Goal: Task Accomplishment & Management: Complete application form

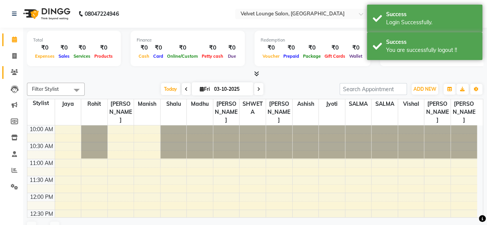
select select "en"
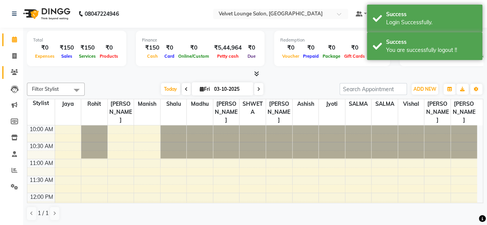
click at [10, 67] on link "Clients" at bounding box center [11, 72] width 18 height 13
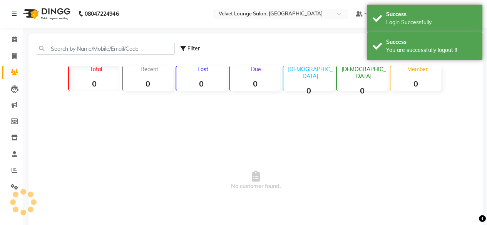
click at [10, 67] on link "Clients" at bounding box center [11, 72] width 18 height 13
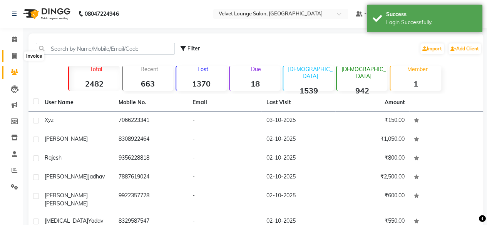
click at [13, 57] on icon at bounding box center [14, 56] width 4 height 6
select select "5962"
select select "service"
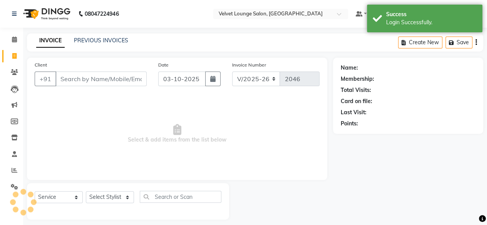
scroll to position [6, 0]
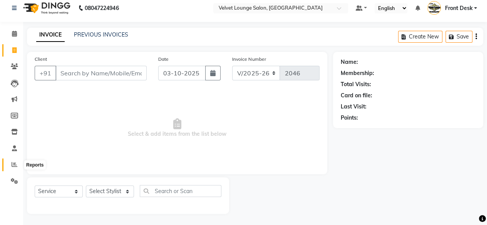
click at [14, 166] on icon at bounding box center [15, 165] width 6 height 6
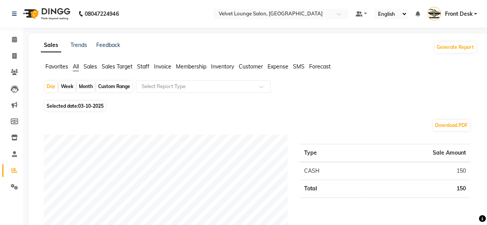
click at [89, 86] on div "Month" at bounding box center [86, 86] width 18 height 11
select select "10"
select select "2025"
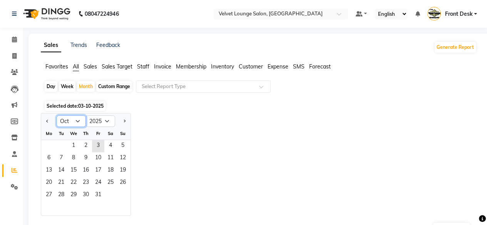
click at [75, 120] on select "Jan Feb Mar Apr May Jun Jul Aug Sep Oct Nov Dec" at bounding box center [71, 122] width 29 height 12
select select "9"
click at [57, 116] on select "Jan Feb Mar Apr May Jun Jul Aug Sep Oct Nov Dec" at bounding box center [71, 122] width 29 height 12
click at [49, 148] on span "1" at bounding box center [49, 146] width 12 height 12
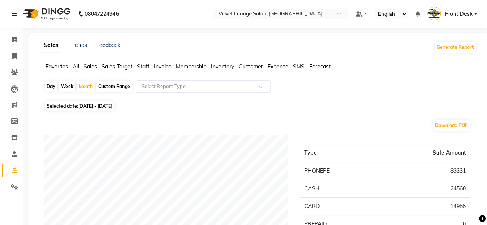
click at [142, 67] on span "Staff" at bounding box center [143, 66] width 12 height 7
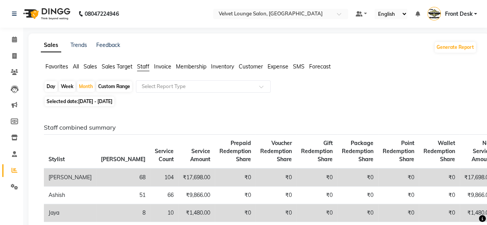
click at [77, 68] on span "All" at bounding box center [76, 66] width 6 height 7
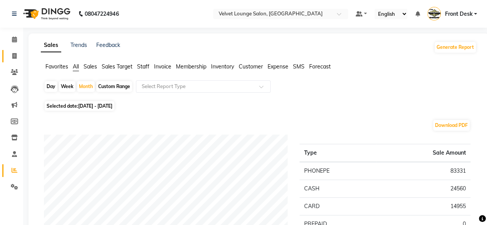
click at [17, 62] on link "Invoice" at bounding box center [11, 56] width 18 height 13
select select "5962"
select select "service"
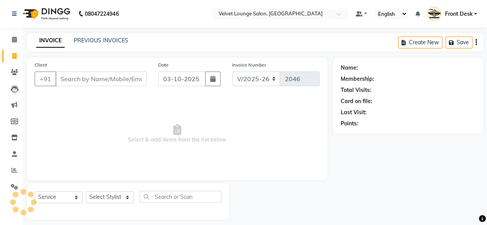
scroll to position [6, 0]
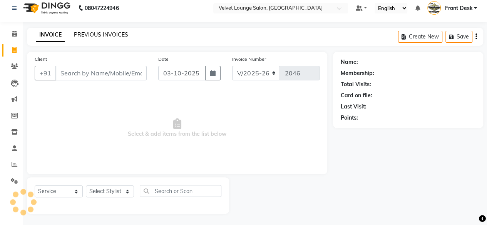
click at [116, 33] on link "PREVIOUS INVOICES" at bounding box center [101, 34] width 54 height 7
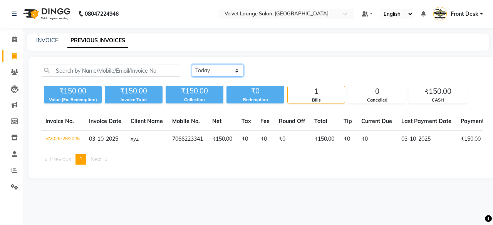
click at [232, 71] on select "Today Yesterday Custom Range" at bounding box center [218, 71] width 52 height 12
select select "range"
click at [192, 65] on select "Today Yesterday Custom Range" at bounding box center [218, 71] width 52 height 12
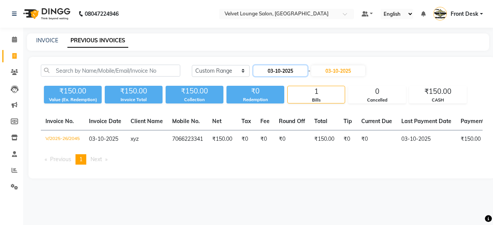
click at [270, 69] on input "03-10-2025" at bounding box center [280, 70] width 54 height 11
select select "10"
select select "2025"
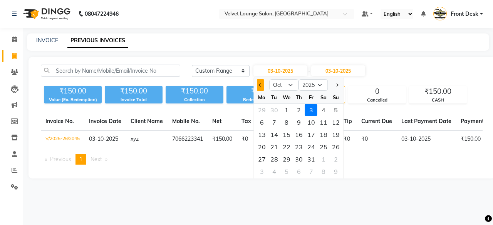
click at [260, 91] on button "Previous month" at bounding box center [260, 85] width 7 height 12
select select "9"
click at [287, 112] on div "3" at bounding box center [286, 110] width 12 height 12
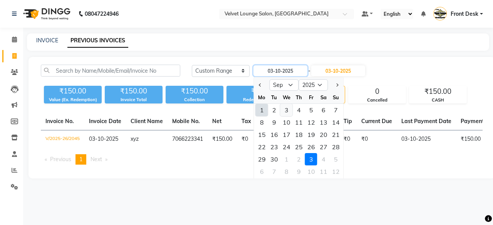
type input "[DATE]"
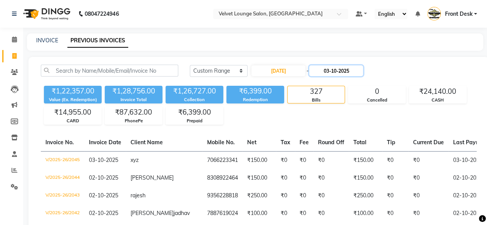
click at [327, 70] on input "03-10-2025" at bounding box center [336, 70] width 54 height 11
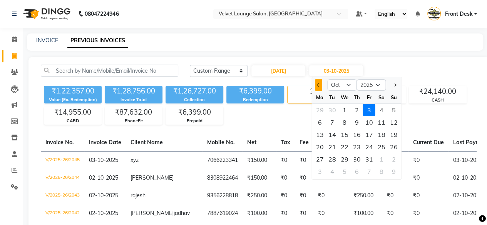
click at [319, 89] on button "Previous month" at bounding box center [318, 85] width 7 height 12
select select "9"
click at [346, 112] on div "3" at bounding box center [344, 110] width 12 height 12
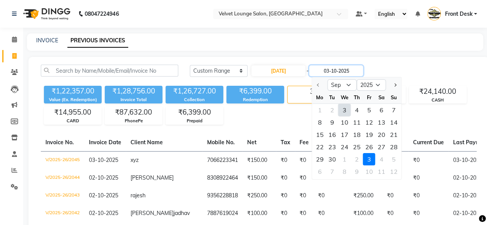
type input "[DATE]"
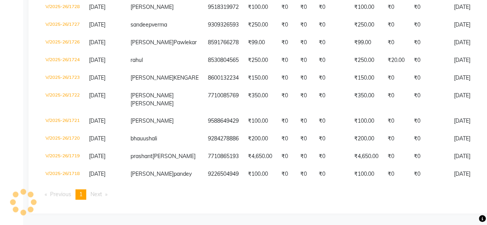
scroll to position [336, 0]
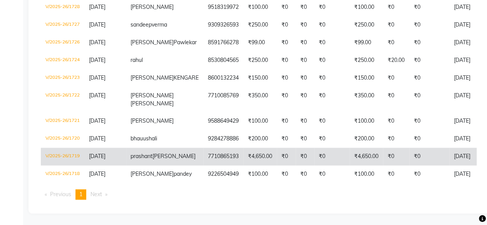
click at [449, 157] on td "[DATE]" at bounding box center [478, 157] width 59 height 18
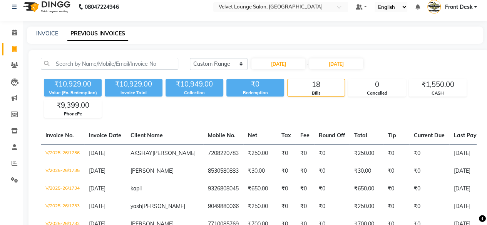
scroll to position [0, 0]
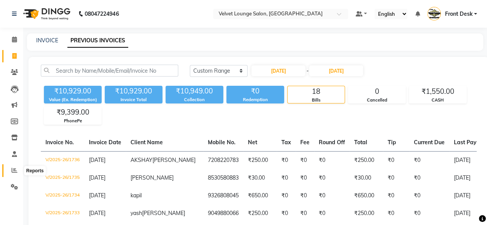
click at [15, 174] on span at bounding box center [14, 170] width 13 height 9
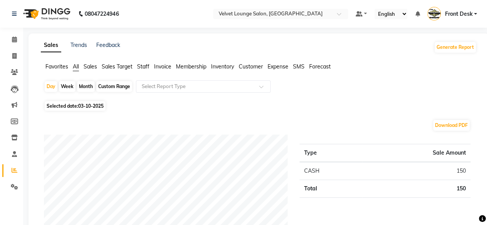
click at [83, 88] on div "Month" at bounding box center [86, 86] width 18 height 11
select select "10"
select select "2025"
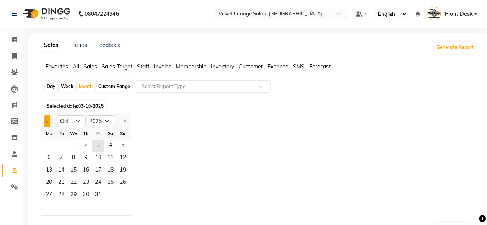
click at [48, 126] on button "Previous month" at bounding box center [47, 121] width 6 height 12
click at [48, 120] on span "Previous month" at bounding box center [47, 120] width 3 height 3
select select "8"
click at [98, 147] on span "1" at bounding box center [98, 146] width 12 height 12
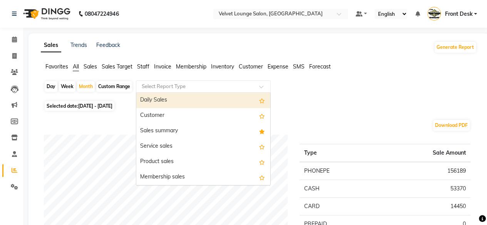
click at [158, 84] on input "text" at bounding box center [195, 87] width 111 height 8
click at [204, 85] on input "text" at bounding box center [195, 87] width 111 height 8
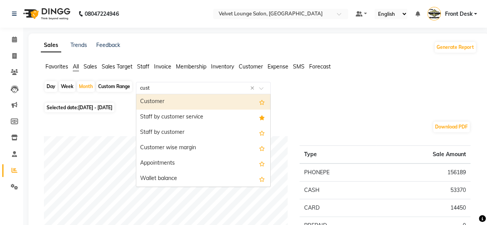
type input "custo"
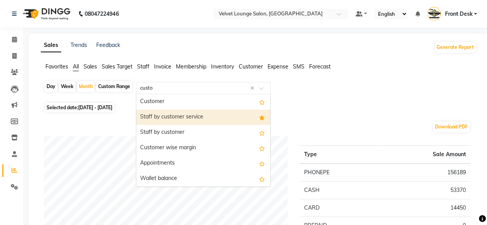
click at [203, 117] on div "Staff by customer service" at bounding box center [203, 117] width 134 height 15
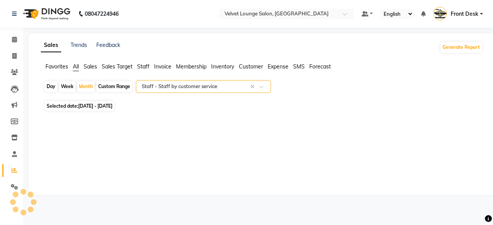
select select "full_report"
select select "csv"
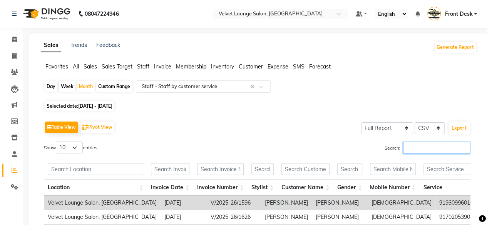
click at [405, 150] on input "Search:" at bounding box center [436, 148] width 67 height 12
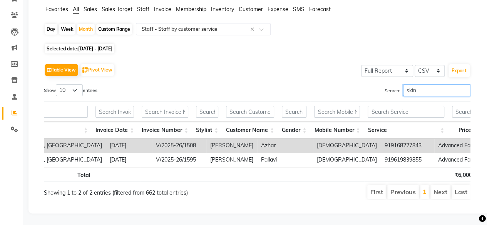
scroll to position [0, 62]
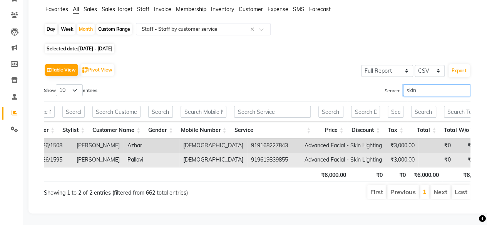
type input "skin"
click at [247, 153] on td "919619839855" at bounding box center [274, 160] width 54 height 14
copy td "919619839855"
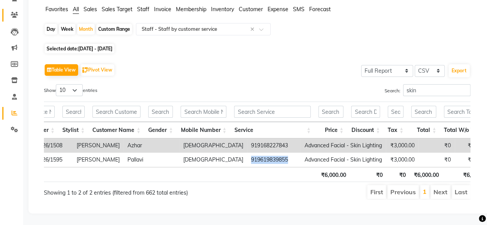
click at [13, 11] on link "Clients" at bounding box center [11, 15] width 18 height 13
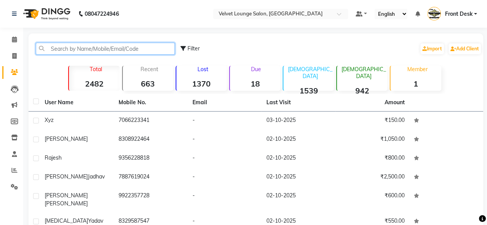
click at [111, 43] on input "text" at bounding box center [105, 49] width 139 height 12
paste input "919619839855"
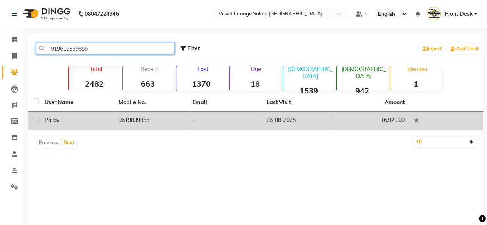
type input "919619839855"
click at [246, 124] on td "-" at bounding box center [225, 121] width 74 height 19
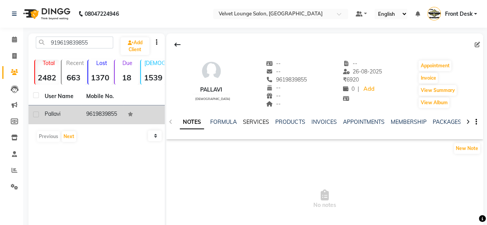
click at [254, 124] on link "SERVICES" at bounding box center [256, 122] width 26 height 7
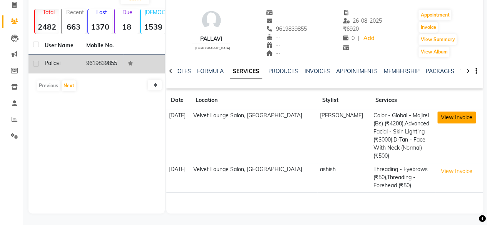
click at [454, 120] on button "View Invoice" at bounding box center [456, 118] width 39 height 12
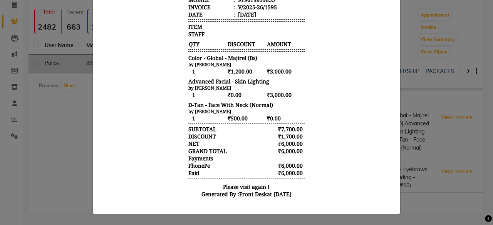
click at [418, 22] on ngb-modal-window "INVOICE View Invoice Close" at bounding box center [246, 112] width 493 height 225
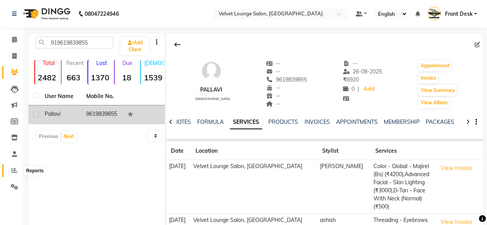
click at [15, 172] on icon at bounding box center [15, 171] width 6 height 6
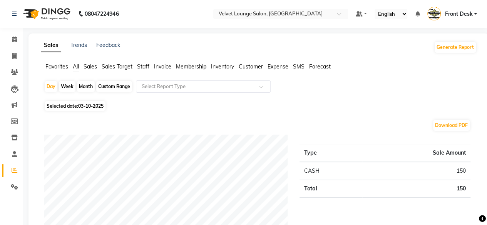
click at [85, 84] on div "Month" at bounding box center [86, 86] width 18 height 11
select select "10"
select select "2025"
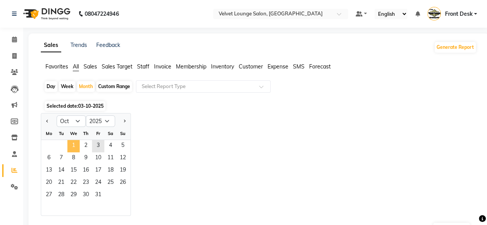
click at [72, 145] on span "1" at bounding box center [73, 146] width 12 height 12
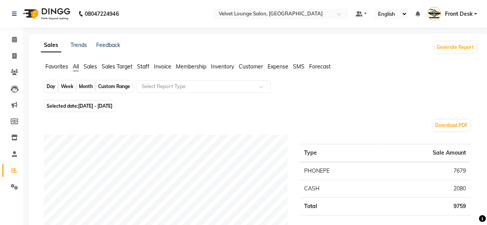
click at [82, 89] on div "Month" at bounding box center [86, 86] width 18 height 11
select select "10"
select select "2025"
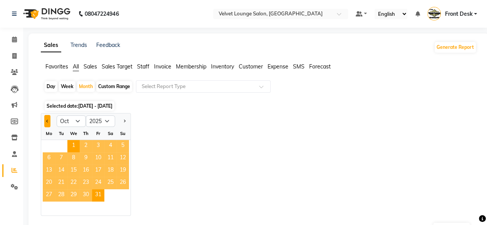
click at [45, 118] on button "Previous month" at bounding box center [47, 121] width 6 height 12
select select "9"
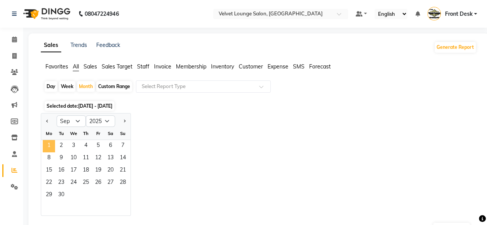
click at [50, 144] on span "1" at bounding box center [49, 146] width 12 height 12
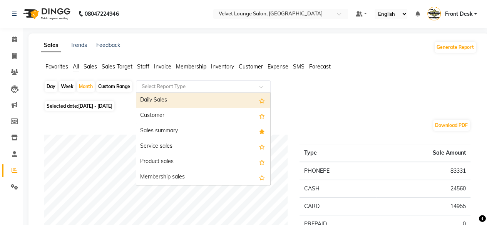
click at [189, 83] on input "text" at bounding box center [195, 87] width 111 height 8
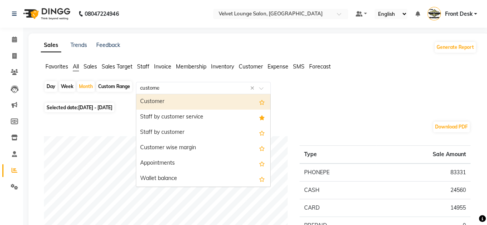
type input "customer"
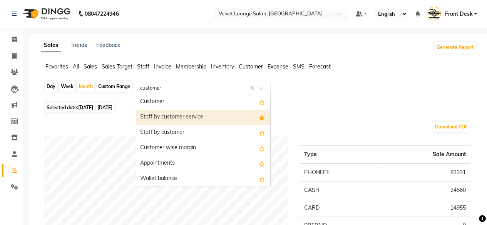
click at [195, 116] on div "Staff by customer service" at bounding box center [203, 117] width 134 height 15
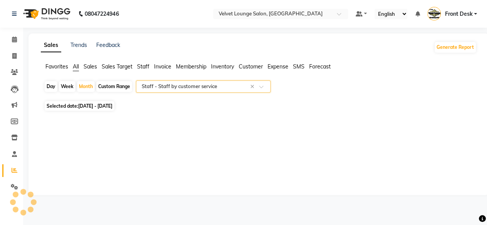
select select "full_report"
select select "csv"
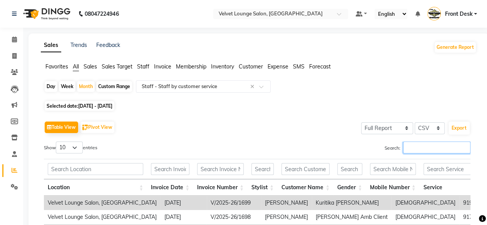
click at [414, 151] on input "Search:" at bounding box center [436, 148] width 67 height 12
type input "shalu"
click at [91, 84] on div "Month" at bounding box center [86, 86] width 18 height 11
select select "9"
select select "2025"
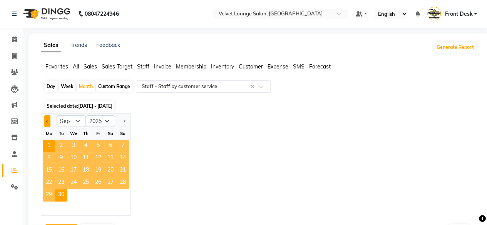
click at [45, 122] on button "Previous month" at bounding box center [47, 121] width 6 height 12
select select "8"
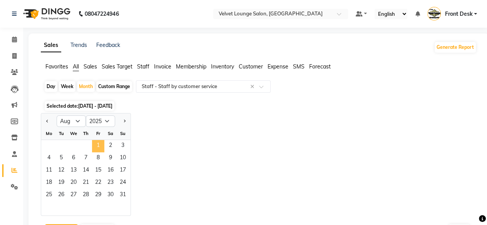
click at [97, 149] on span "1" at bounding box center [98, 146] width 12 height 12
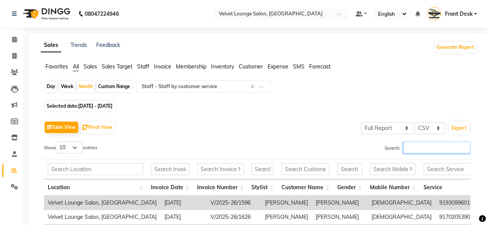
click at [432, 152] on input "Search:" at bounding box center [436, 148] width 67 height 12
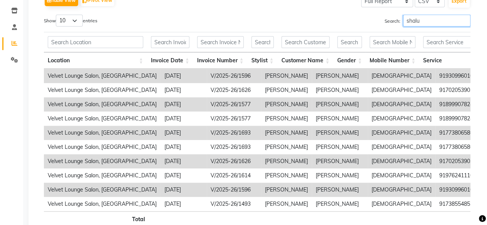
scroll to position [139, 0]
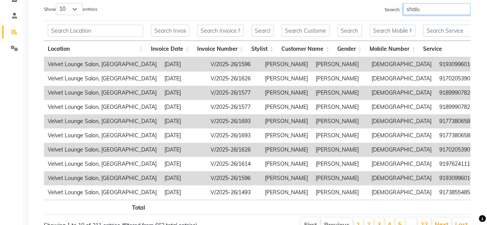
type input "shalu"
click at [436, 67] on td "919309960162" at bounding box center [463, 64] width 54 height 14
click at [436, 65] on td "919309960162" at bounding box center [463, 64] width 54 height 14
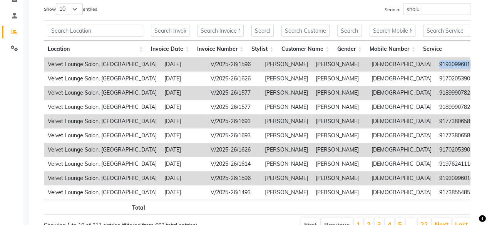
click at [436, 65] on td "919309960162" at bounding box center [463, 64] width 54 height 14
copy td "919309960162"
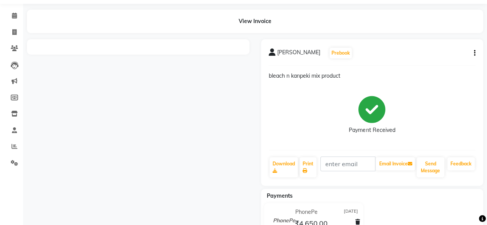
scroll to position [31, 0]
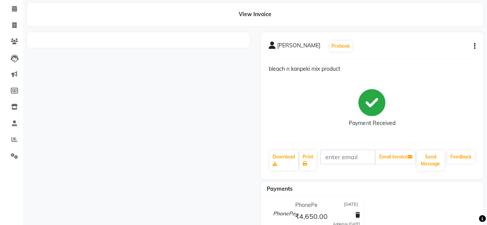
click at [328, 147] on div "[PERSON_NAME] Prebook bleach n kanpeki mix product Payment Received Download Pr…" at bounding box center [372, 105] width 223 height 147
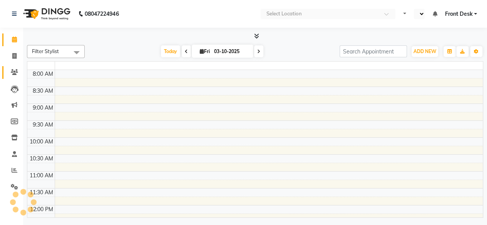
select select "en"
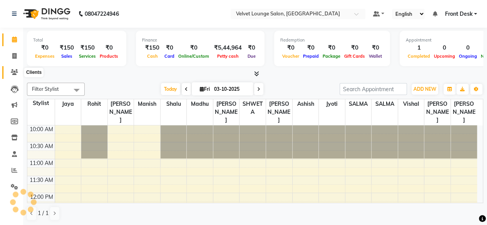
click at [14, 68] on span at bounding box center [14, 72] width 13 height 9
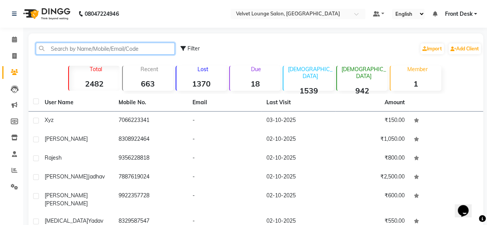
click at [84, 45] on input "text" at bounding box center [105, 49] width 139 height 12
paste input "919619839855"
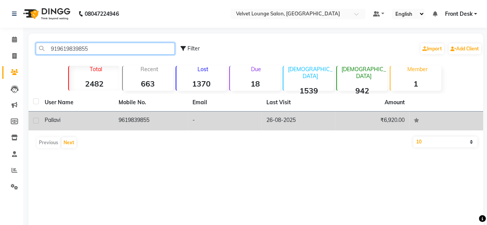
type input "919619839855"
click at [222, 119] on td "-" at bounding box center [225, 121] width 74 height 19
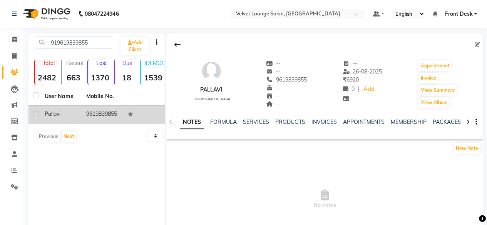
click at [262, 117] on div "NOTES FORMULA SERVICES PRODUCTS INVOICES APPOINTMENTS MEMBERSHIP PACKAGES VOUCH…" at bounding box center [324, 122] width 317 height 27
click at [264, 122] on link "SERVICES" at bounding box center [256, 122] width 26 height 7
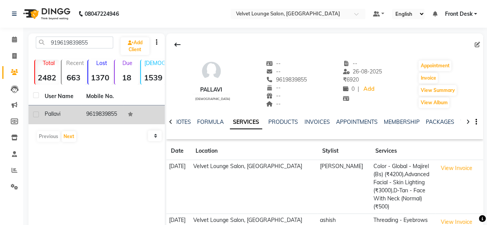
drag, startPoint x: 103, startPoint y: 52, endPoint x: 99, endPoint y: 44, distance: 8.8
click at [99, 44] on div "919619839855 Add Client" at bounding box center [96, 46] width 133 height 18
click at [99, 44] on input "919619839855" at bounding box center [74, 43] width 77 height 12
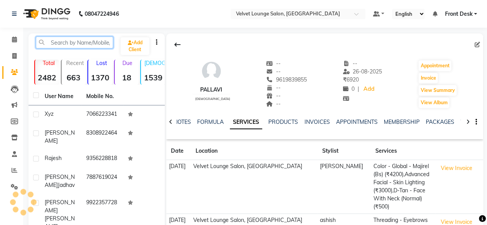
paste input "919309960162"
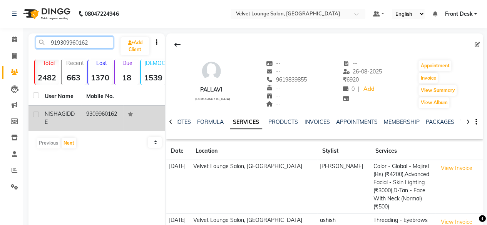
type input "919309960162"
click at [106, 114] on td "9309960162" at bounding box center [103, 118] width 42 height 25
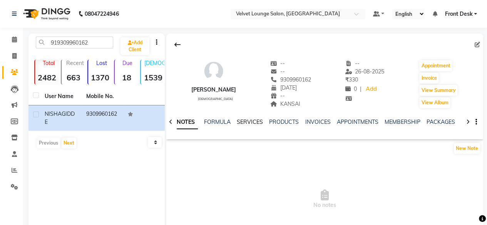
click at [247, 124] on link "SERVICES" at bounding box center [250, 122] width 26 height 7
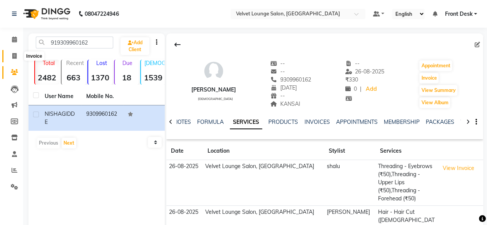
click at [13, 57] on icon at bounding box center [14, 56] width 4 height 6
select select "service"
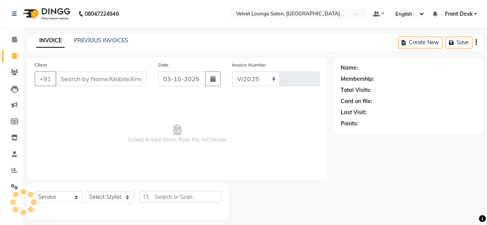
select select "5962"
type input "2046"
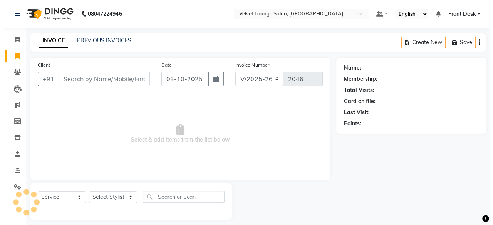
scroll to position [6, 0]
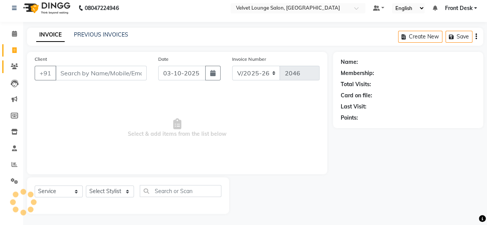
click at [13, 71] on link "Clients" at bounding box center [11, 66] width 18 height 13
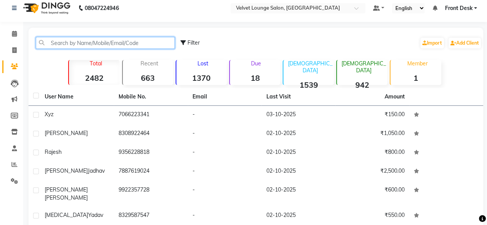
click at [113, 44] on input "text" at bounding box center [105, 43] width 139 height 12
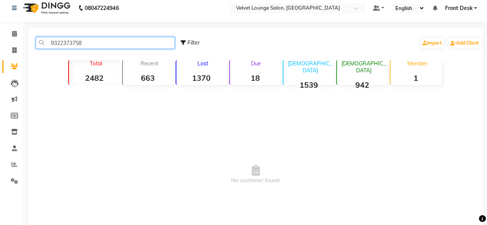
click at [109, 45] on input "9322373758" at bounding box center [105, 43] width 139 height 12
type input "9322373758"
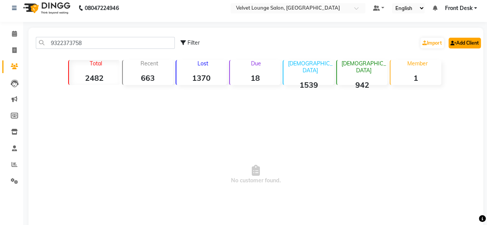
click at [449, 46] on link "Add Client" at bounding box center [465, 43] width 32 height 11
select select "22"
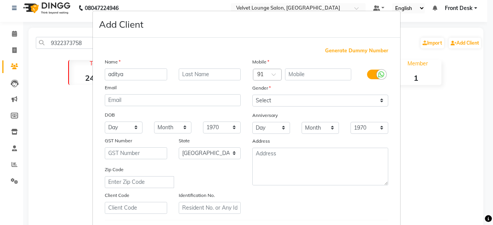
type input "aditya"
click at [223, 71] on input "text" at bounding box center [210, 75] width 62 height 12
type input "anil kumar"
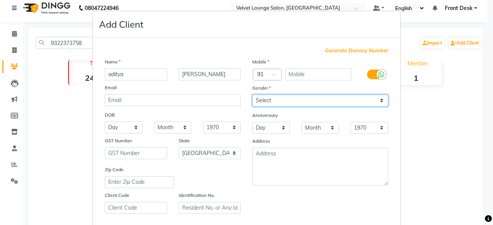
click at [259, 97] on select "Select Male Female Other Prefer Not To Say" at bounding box center [320, 101] width 136 height 12
select select "male"
click at [252, 95] on select "Select Male Female Other Prefer Not To Say" at bounding box center [320, 101] width 136 height 12
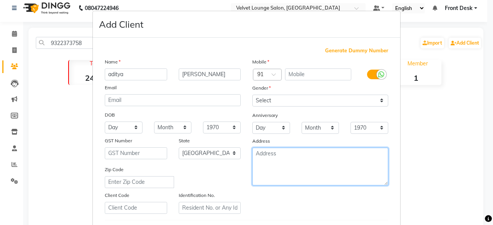
click at [275, 171] on textarea at bounding box center [320, 167] width 136 height 38
type textarea "AMBERNATH PALAGAV"
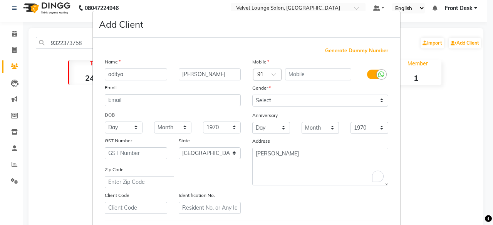
scroll to position [129, 0]
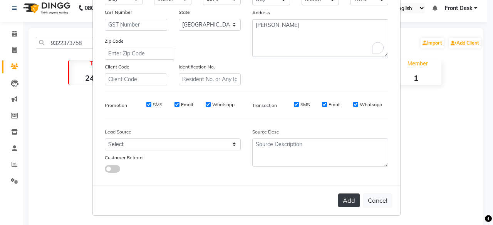
click at [352, 194] on button "Add" at bounding box center [349, 201] width 22 height 14
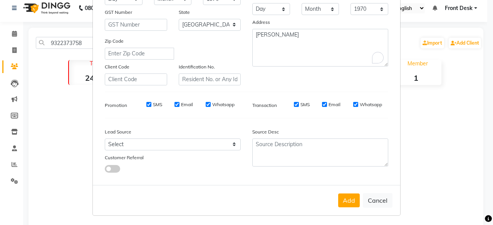
scroll to position [0, 0]
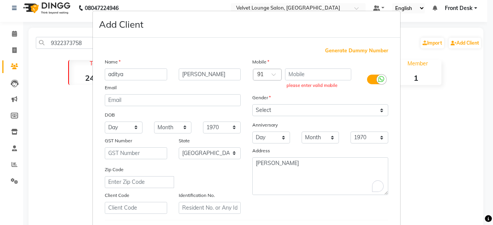
click at [310, 67] on div "Mobile" at bounding box center [319, 63] width 147 height 11
click at [310, 69] on input "text" at bounding box center [318, 75] width 67 height 12
paste input "9322373758"
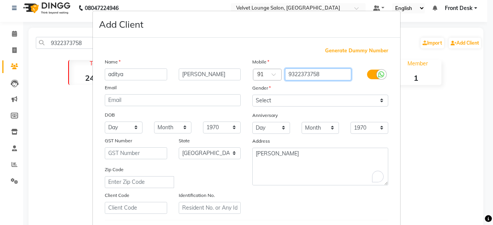
type input "9322373758"
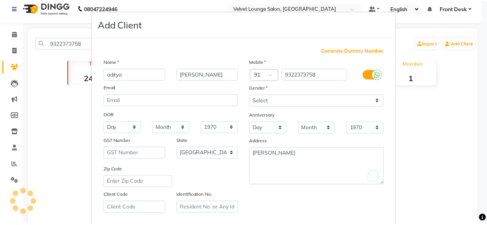
scroll to position [129, 0]
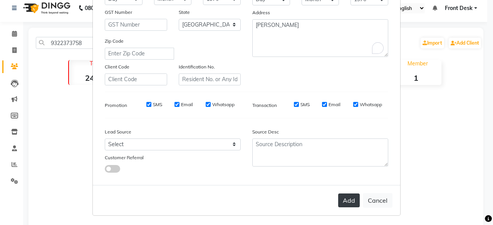
click at [346, 198] on button "Add" at bounding box center [349, 201] width 22 height 14
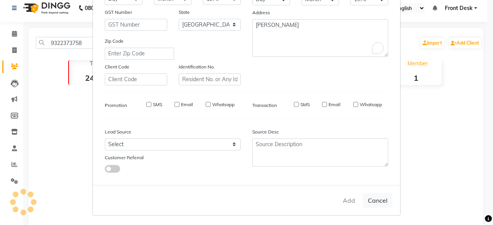
select select
select select "null"
select select
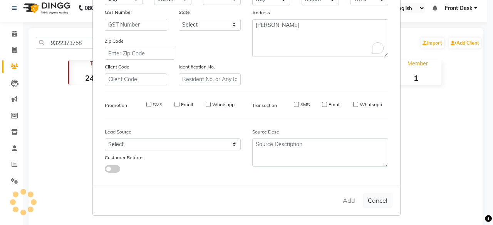
select select
checkbox input "false"
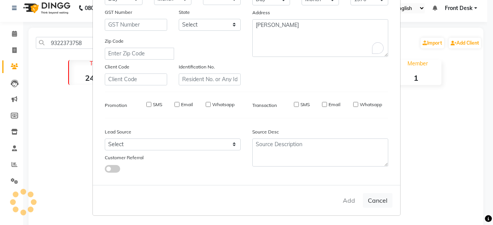
checkbox input "false"
